Goal: Navigation & Orientation: Find specific page/section

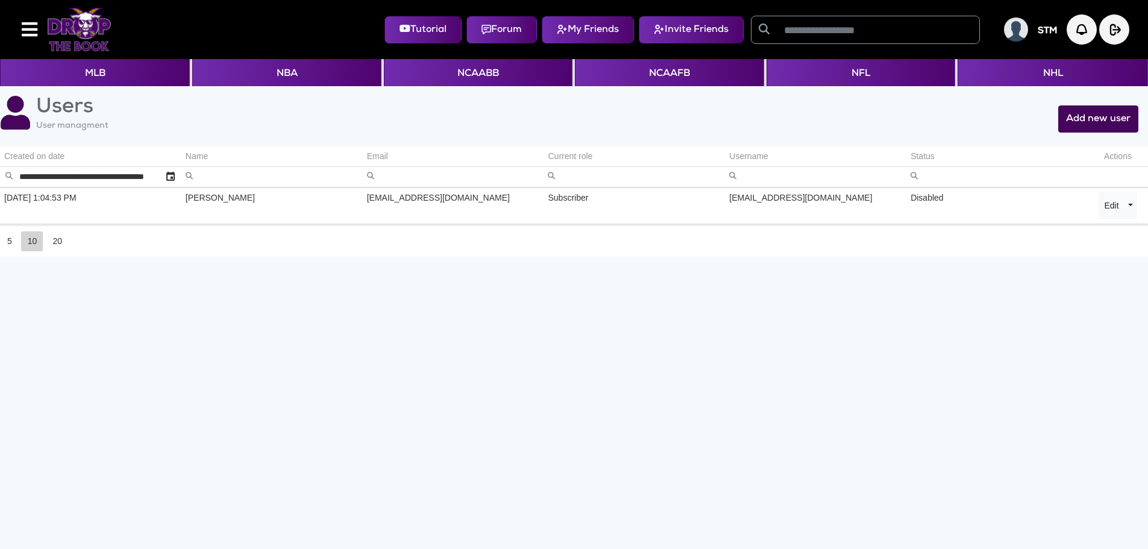
scroll to position [44, 0]
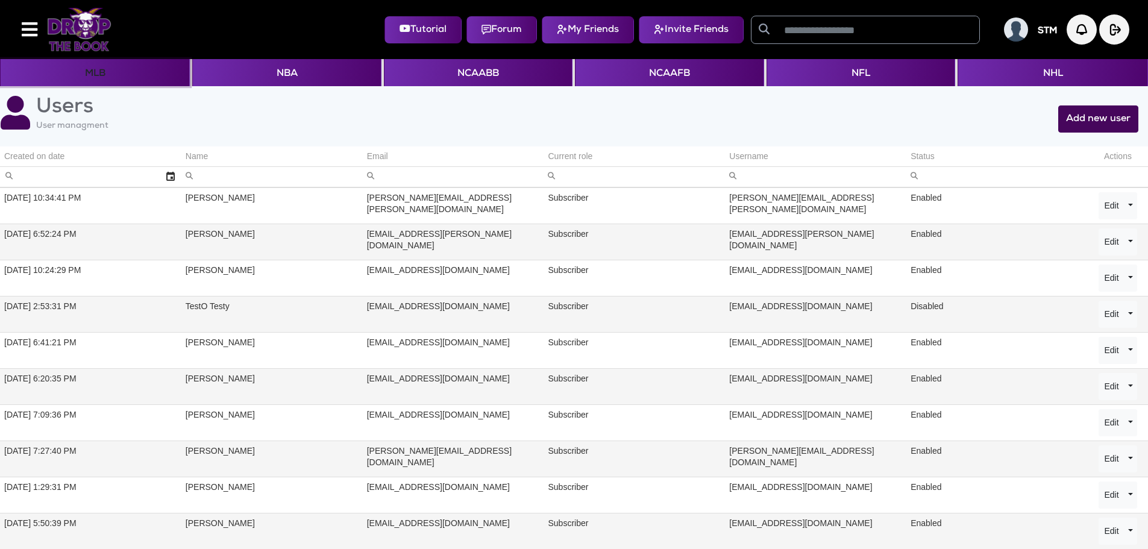
click at [95, 74] on button "MLB" at bounding box center [95, 72] width 190 height 27
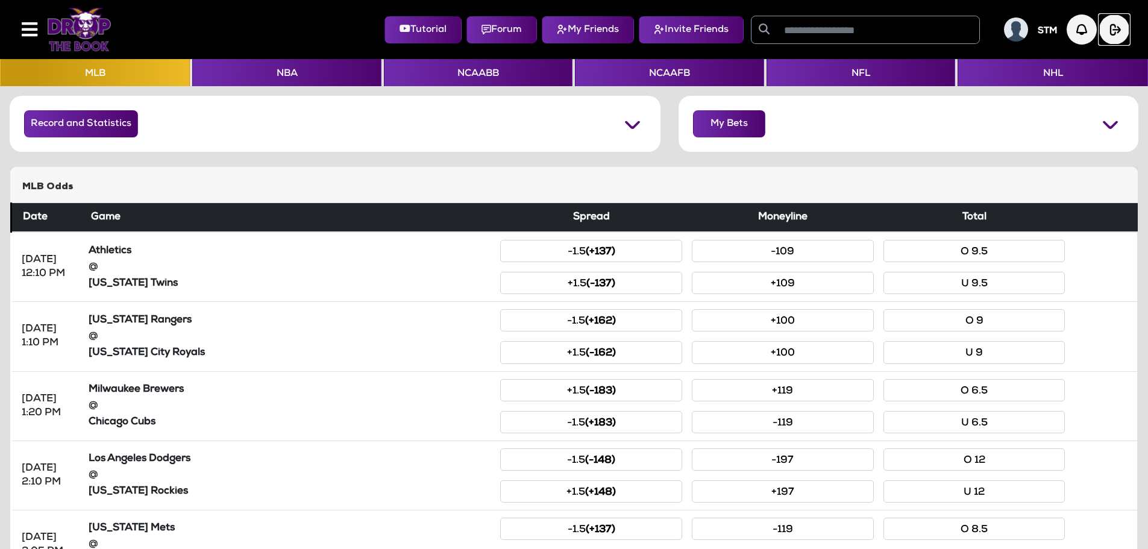
click at [1116, 38] on img "button" at bounding box center [1114, 29] width 30 height 30
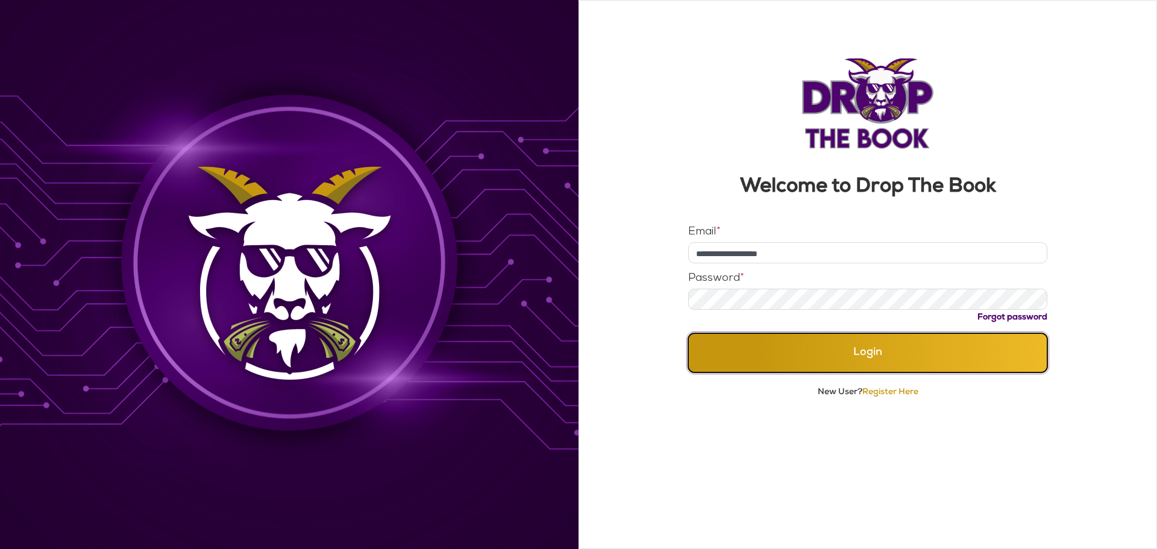
click at [822, 354] on button "Login" at bounding box center [868, 352] width 360 height 39
